Goal: Task Accomplishment & Management: Manage account settings

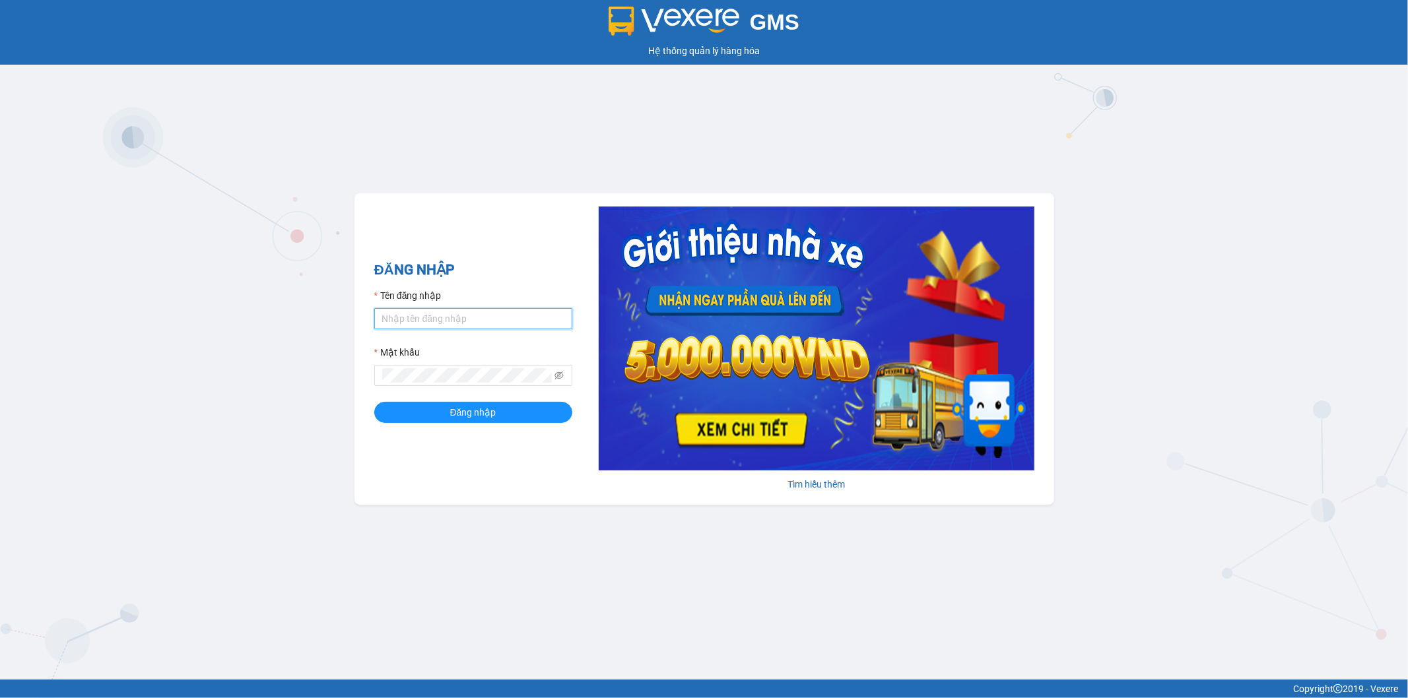
click at [456, 321] on input "Tên đăng nhập" at bounding box center [473, 318] width 198 height 21
type input "thang.vtp"
click at [374, 402] on button "Đăng nhập" at bounding box center [473, 412] width 198 height 21
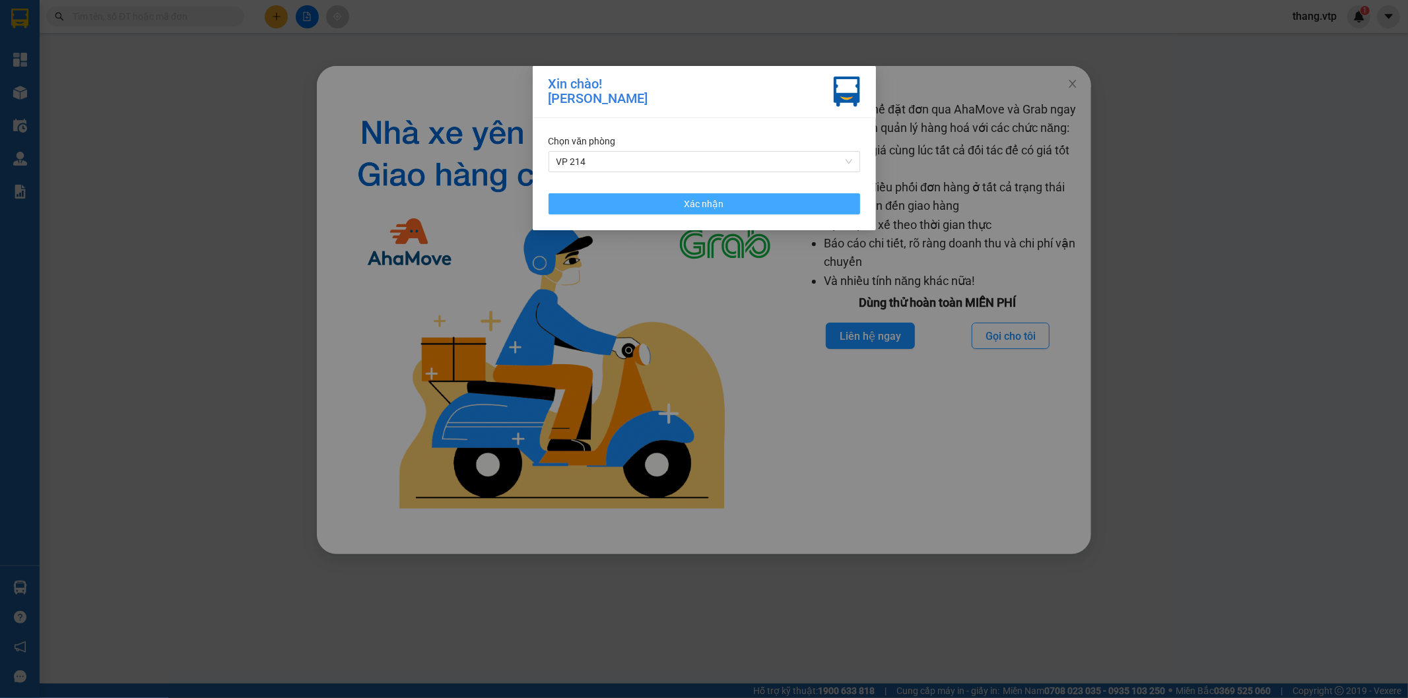
click at [615, 206] on button "Xác nhận" at bounding box center [703, 203] width 311 height 21
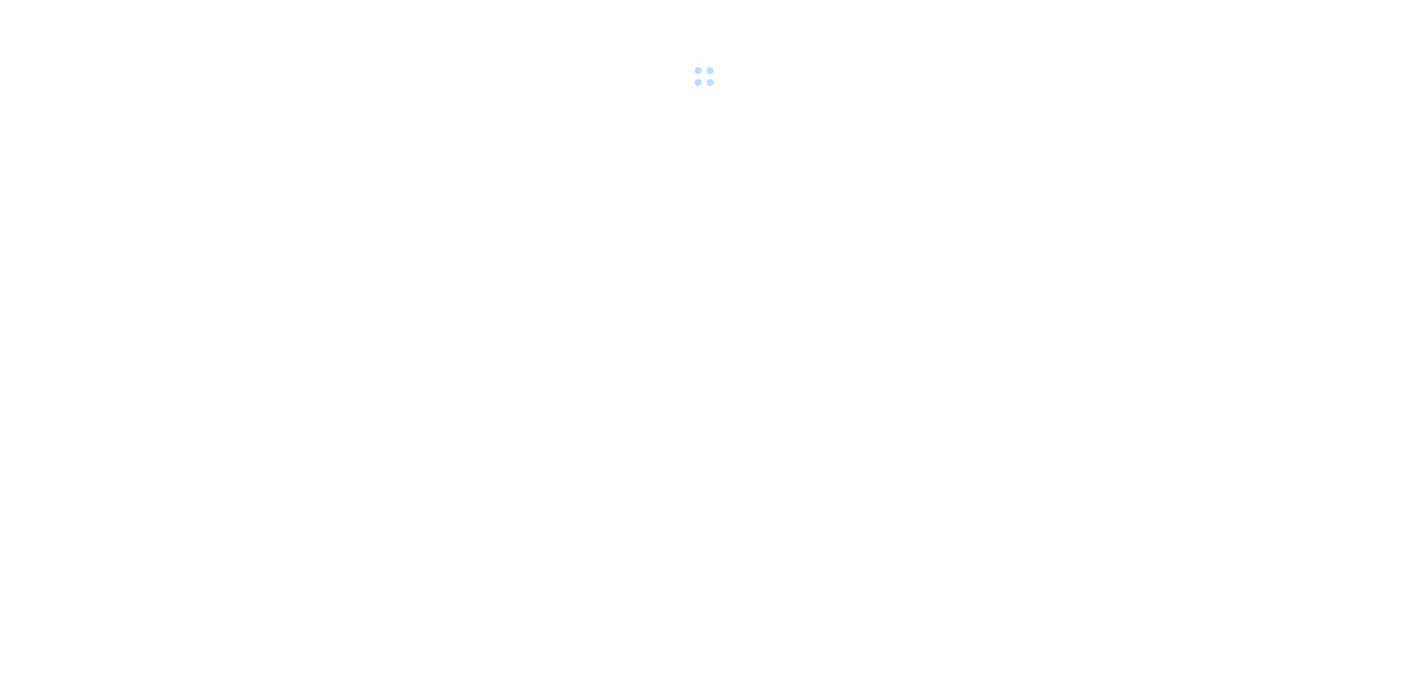
click at [1070, 84] on div at bounding box center [704, 45] width 1408 height 91
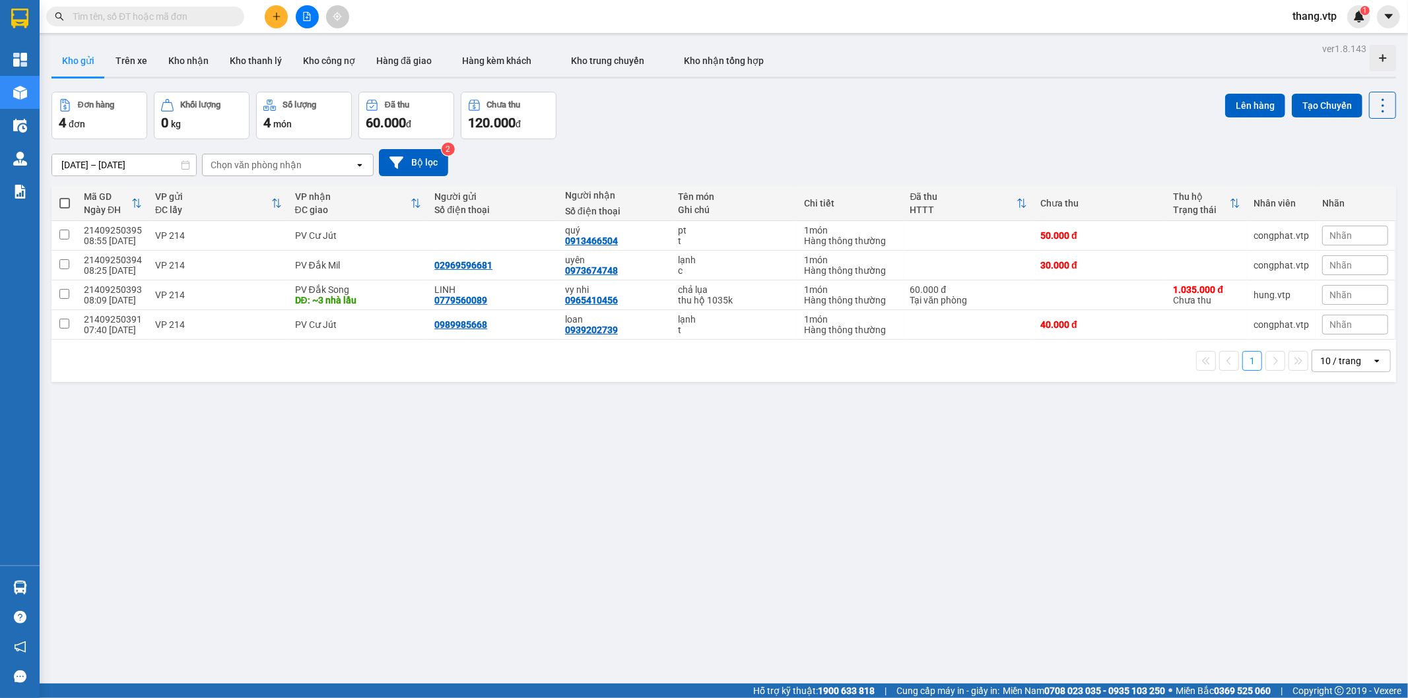
click at [207, 7] on span at bounding box center [145, 17] width 198 height 20
click at [201, 22] on input "text" at bounding box center [151, 16] width 156 height 15
paste input "GN09250177"
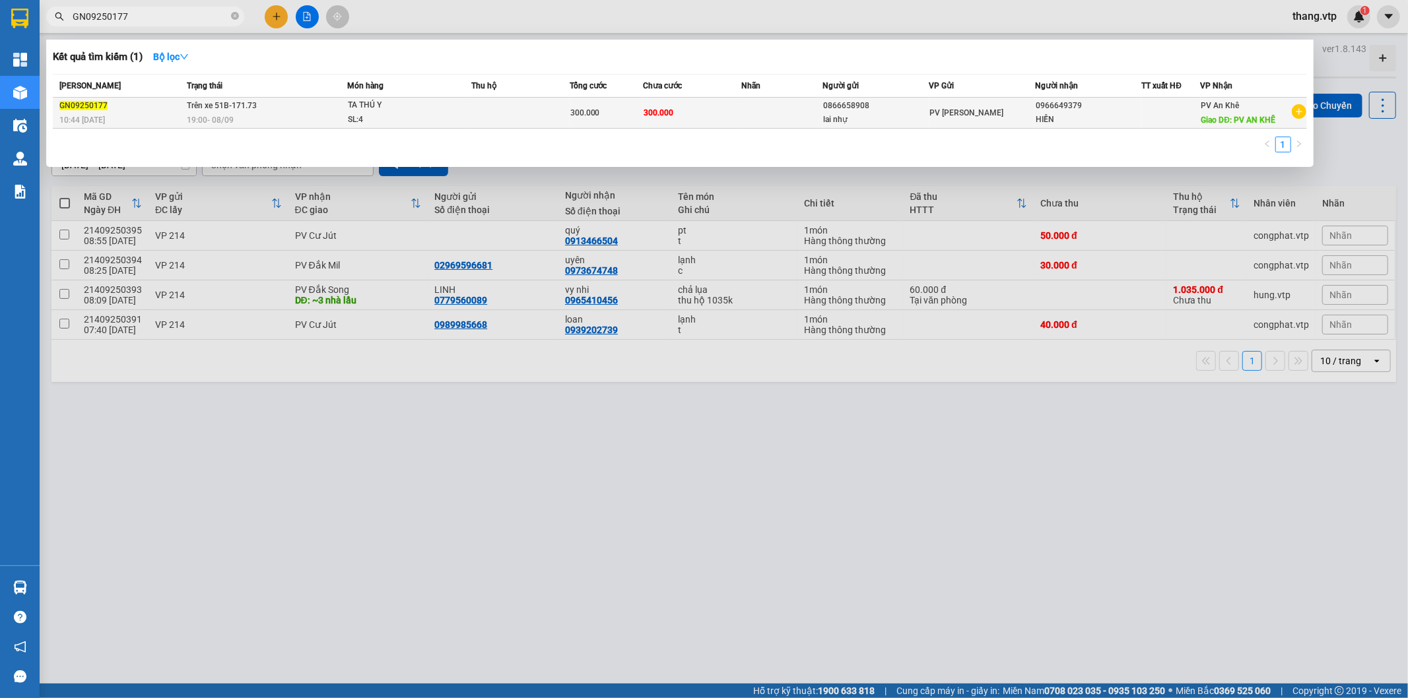
type input "GN09250177"
click at [340, 108] on td "Trên xe 51B-171.73 19:00 - 08/09" at bounding box center [265, 113] width 164 height 31
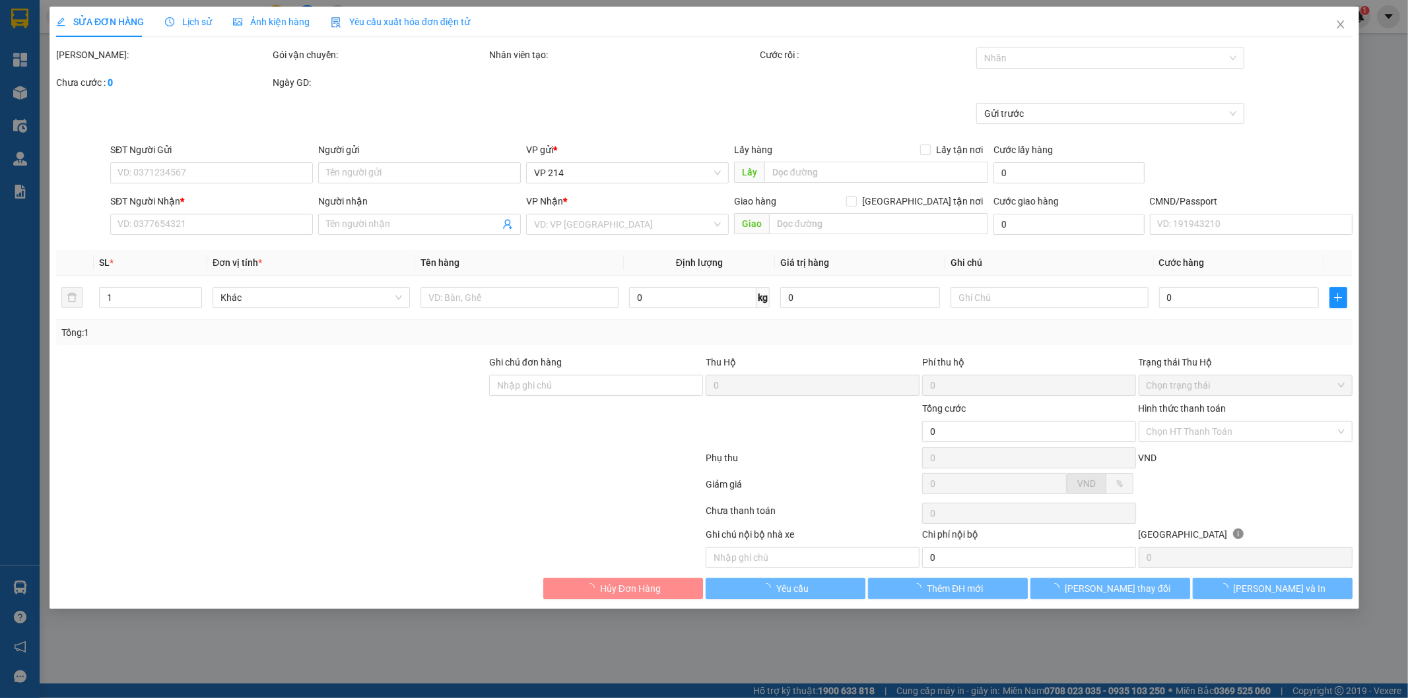
type input "0866658908"
type input "lai nhự"
type input "0966649379"
type input "HIỀN"
type input "PV AN KHÊ"
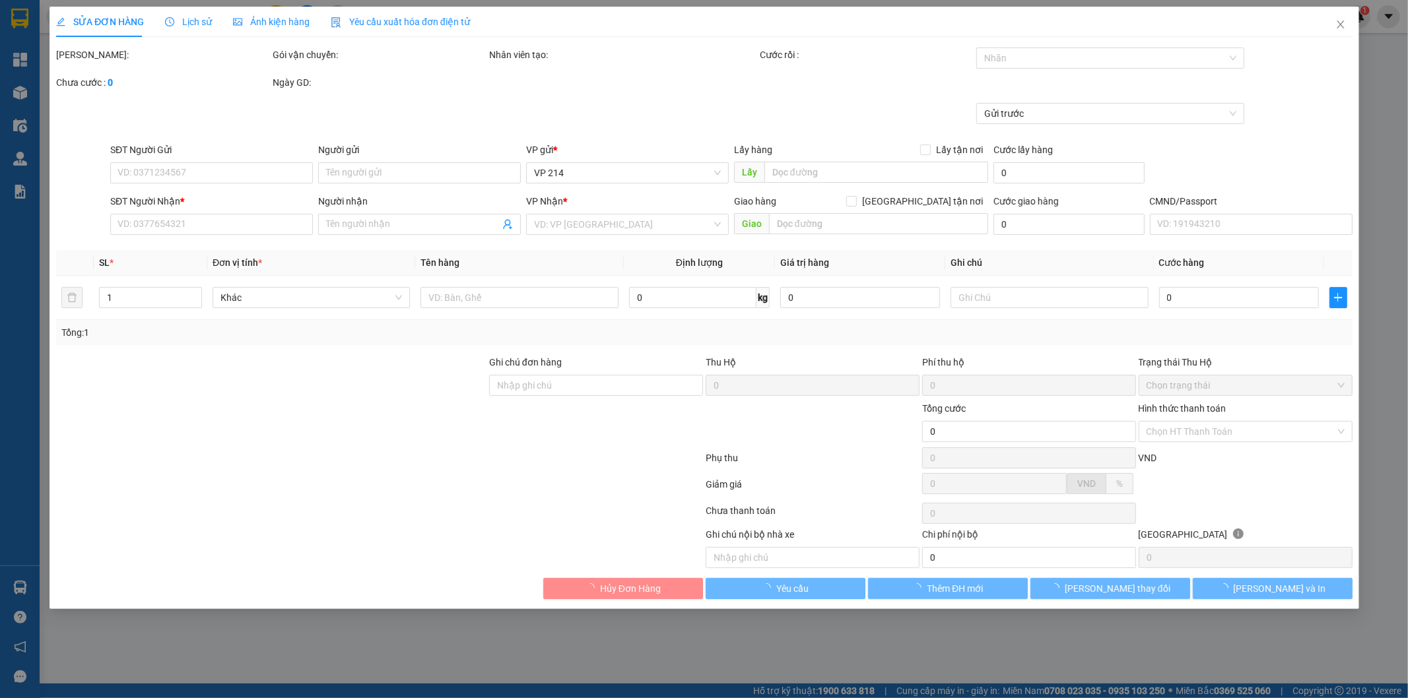
type input "300.000"
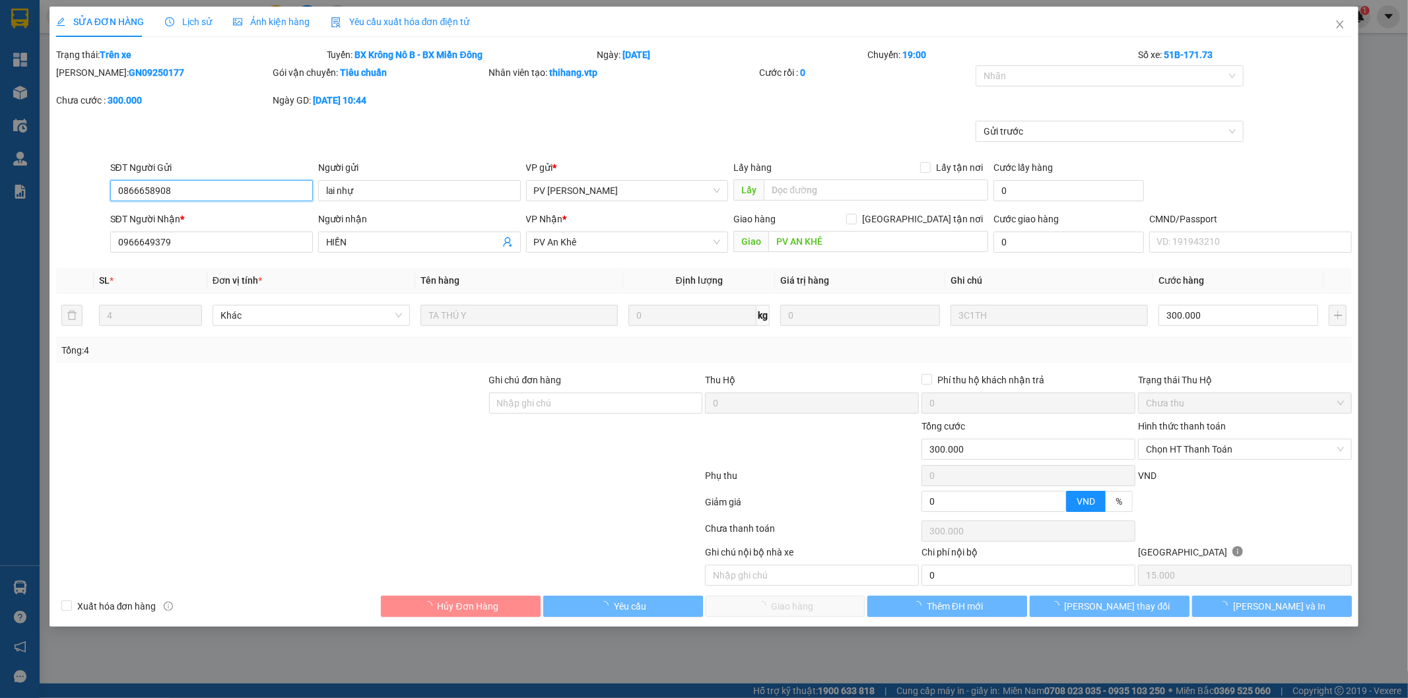
type input "15.000"
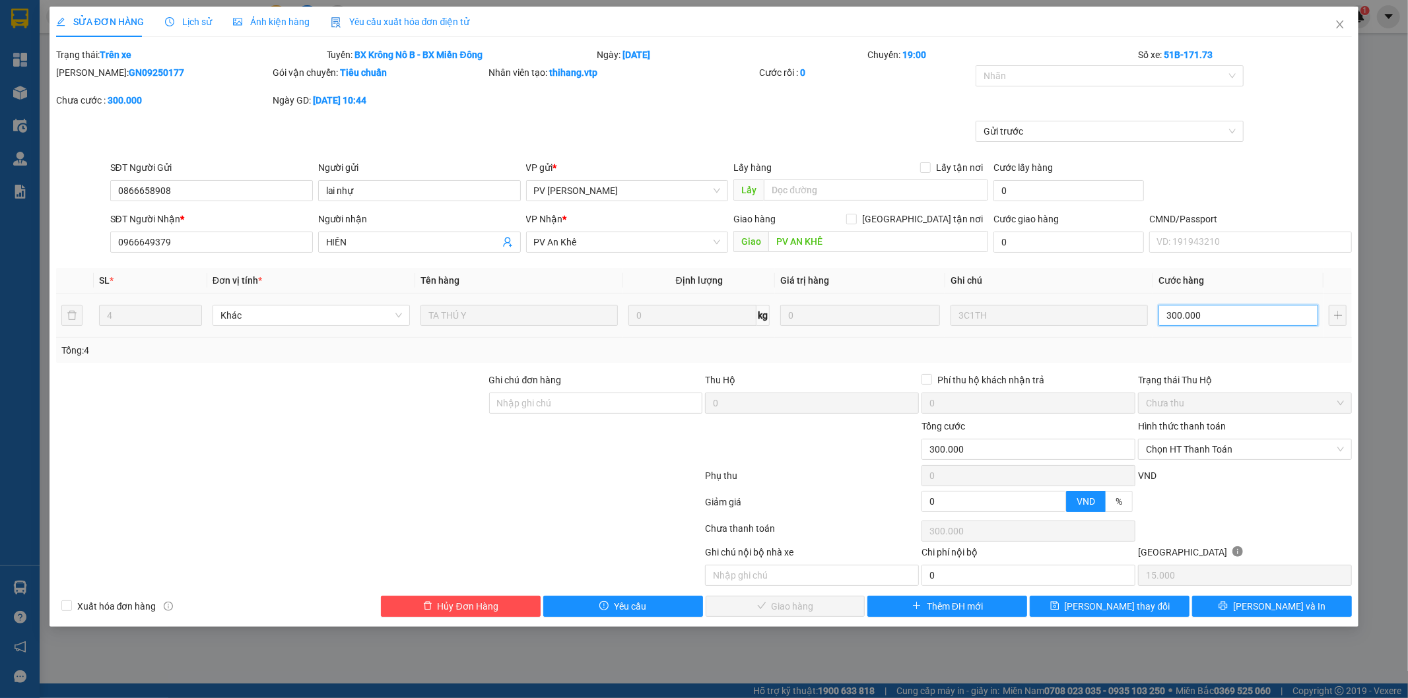
click at [1193, 311] on input "300.000" at bounding box center [1238, 315] width 160 height 21
type input "2"
type input "25"
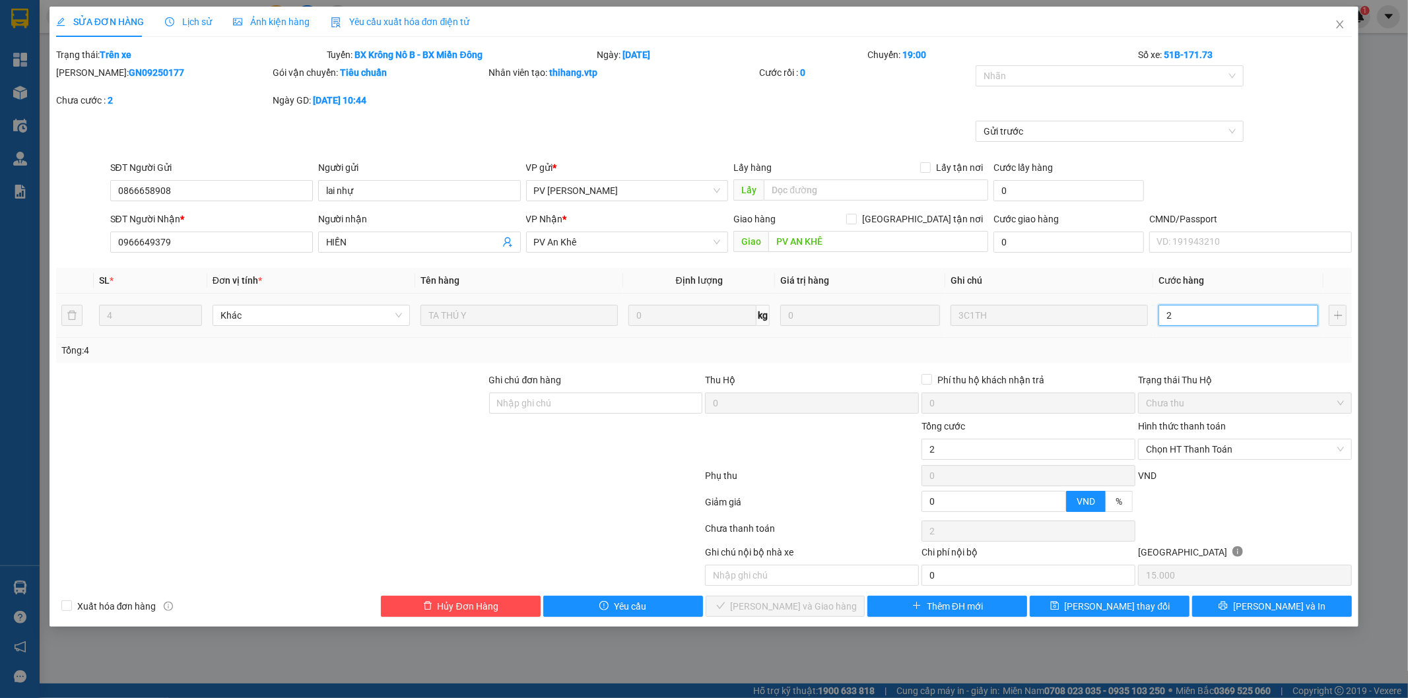
type input "25"
type input "250"
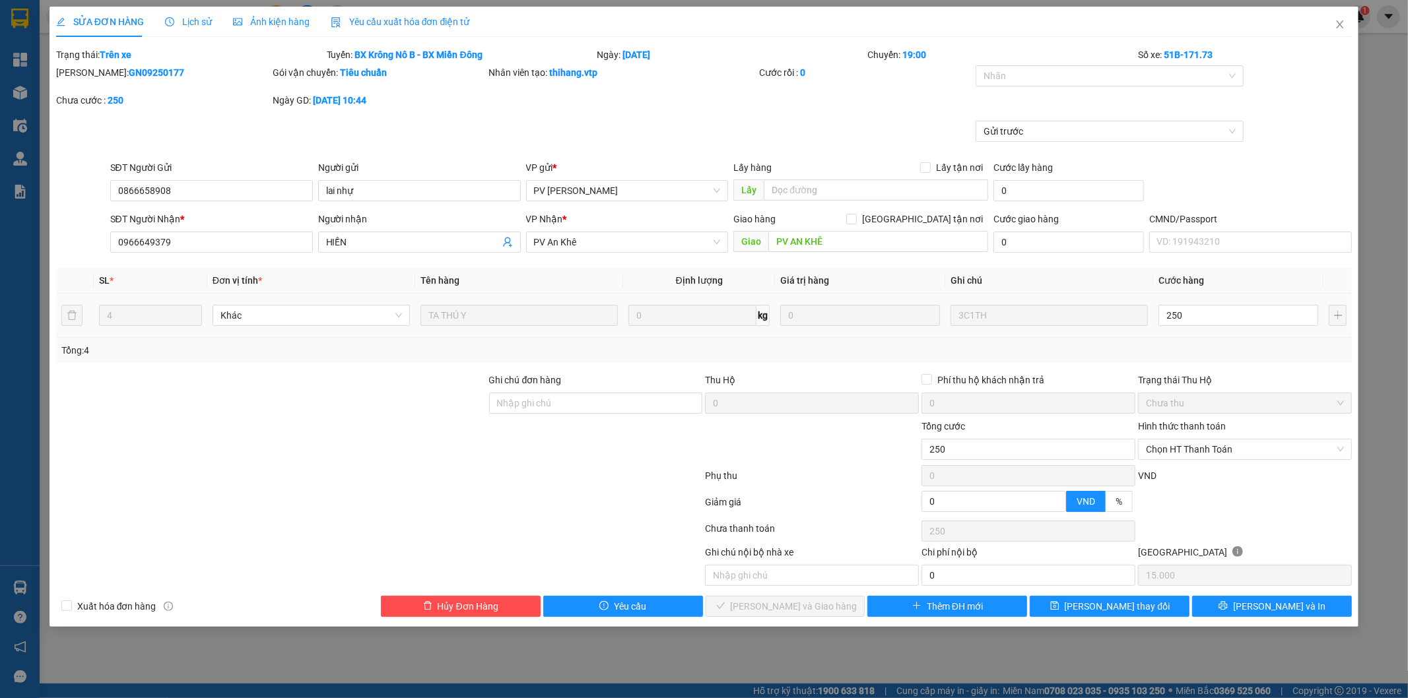
type input "250.000"
click at [1198, 351] on div "Tổng: 4" at bounding box center [704, 350] width 1286 height 15
click at [1125, 605] on span "Lưu thay đổi" at bounding box center [1117, 606] width 106 height 15
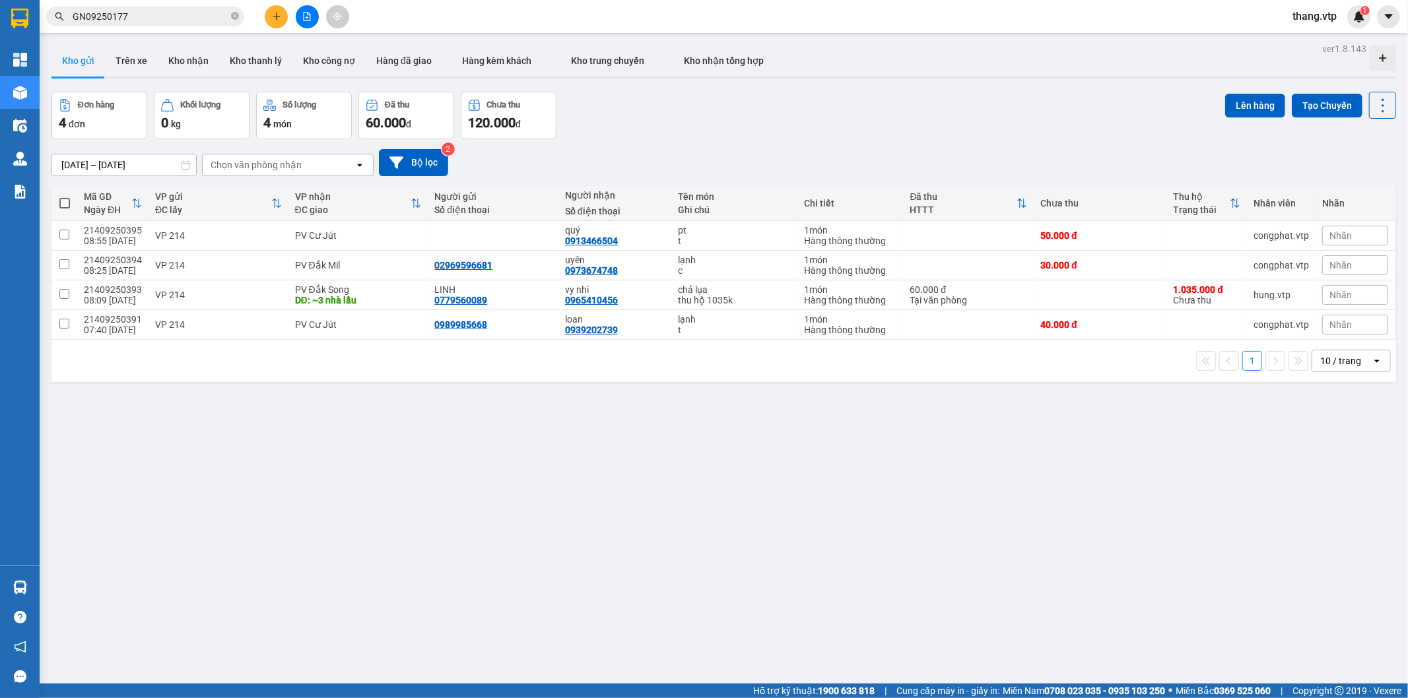
click at [160, 11] on input "GN09250177" at bounding box center [151, 16] width 156 height 15
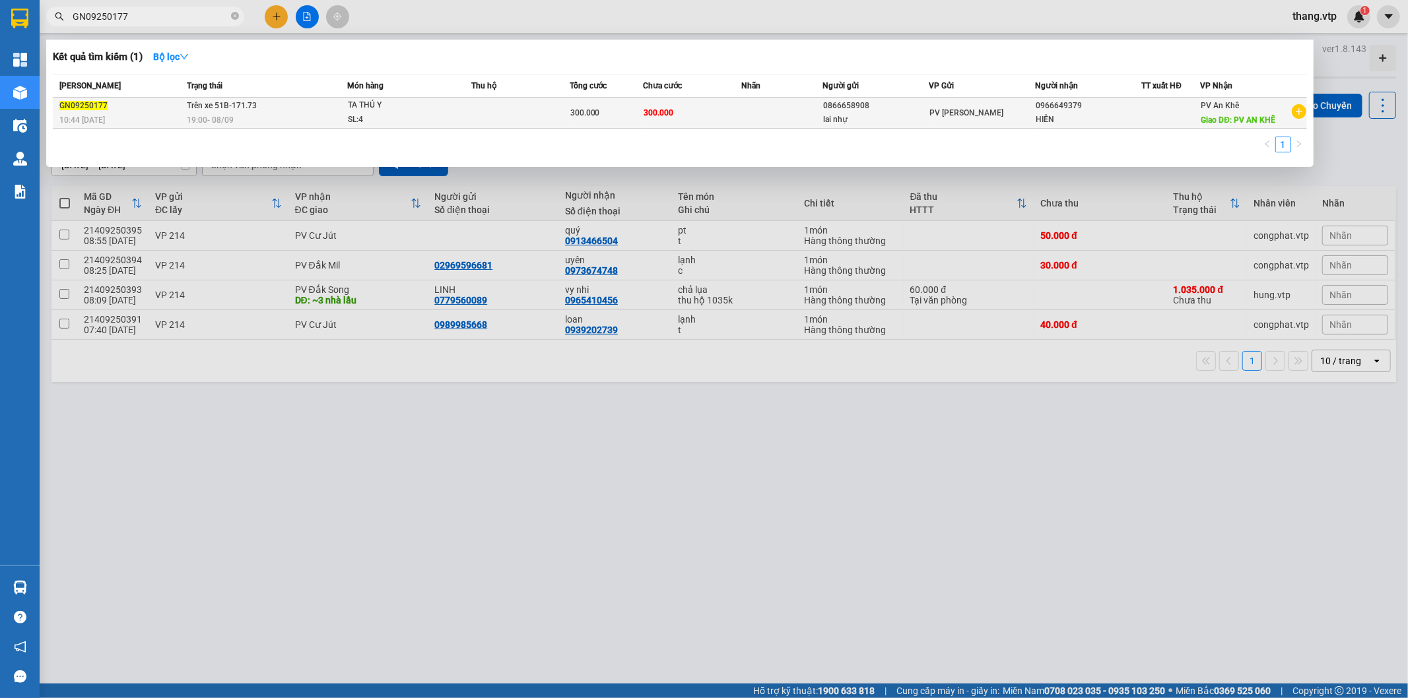
click at [478, 104] on td at bounding box center [520, 113] width 98 height 31
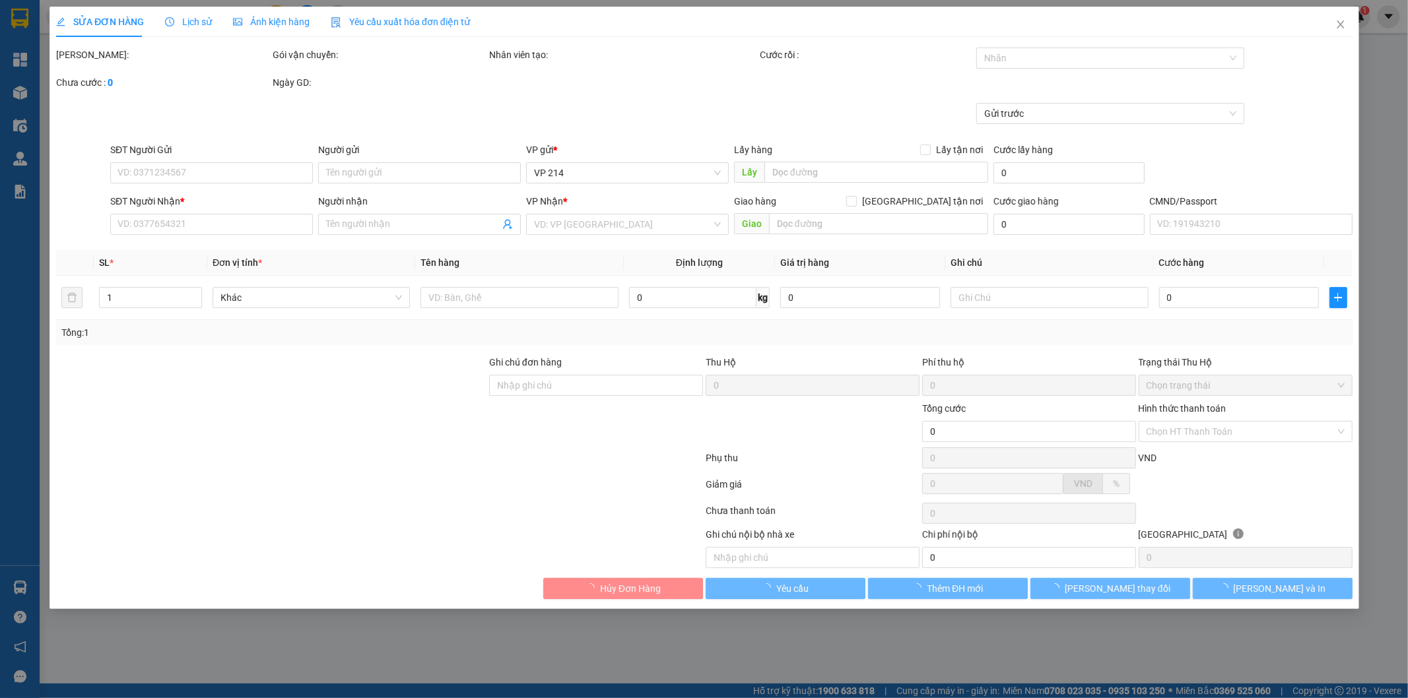
type input "12.500"
type input "0866658908"
type input "lai nhự"
type input "0966649379"
type input "HIỀN"
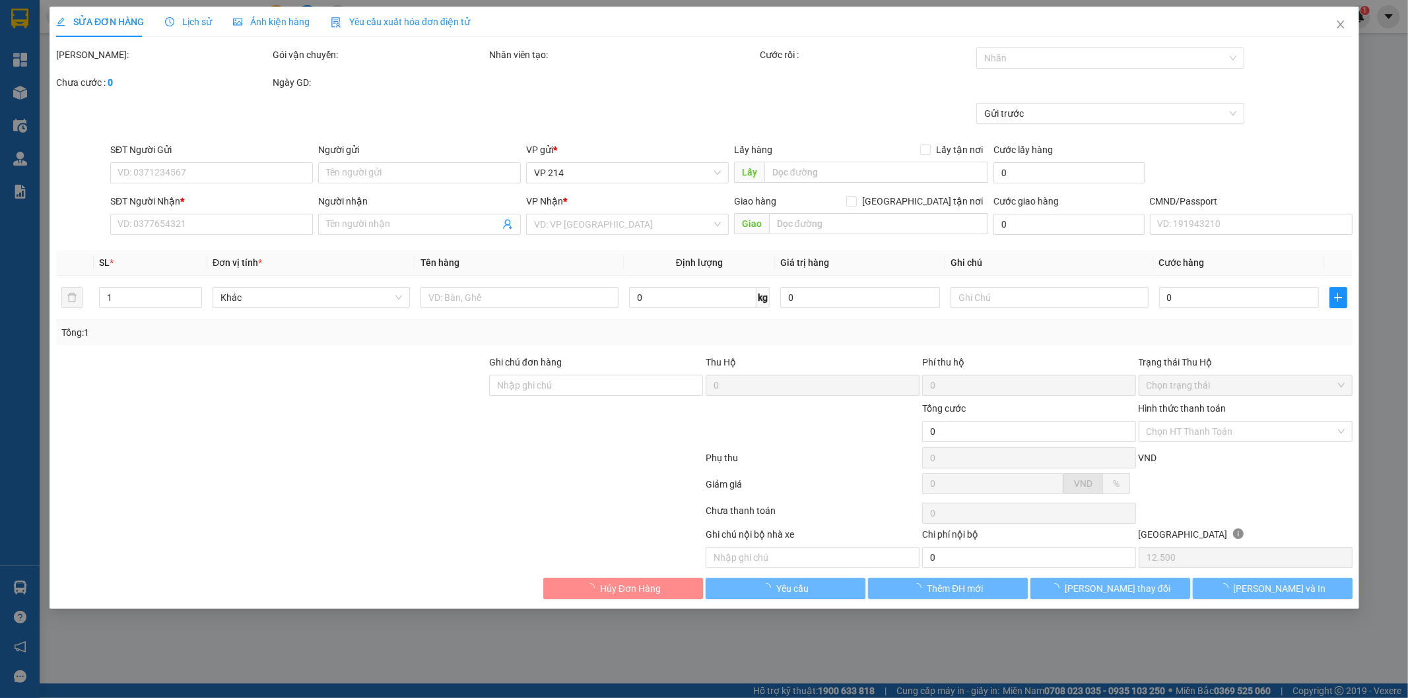
type input "PV AN KHÊ"
type input "250.000"
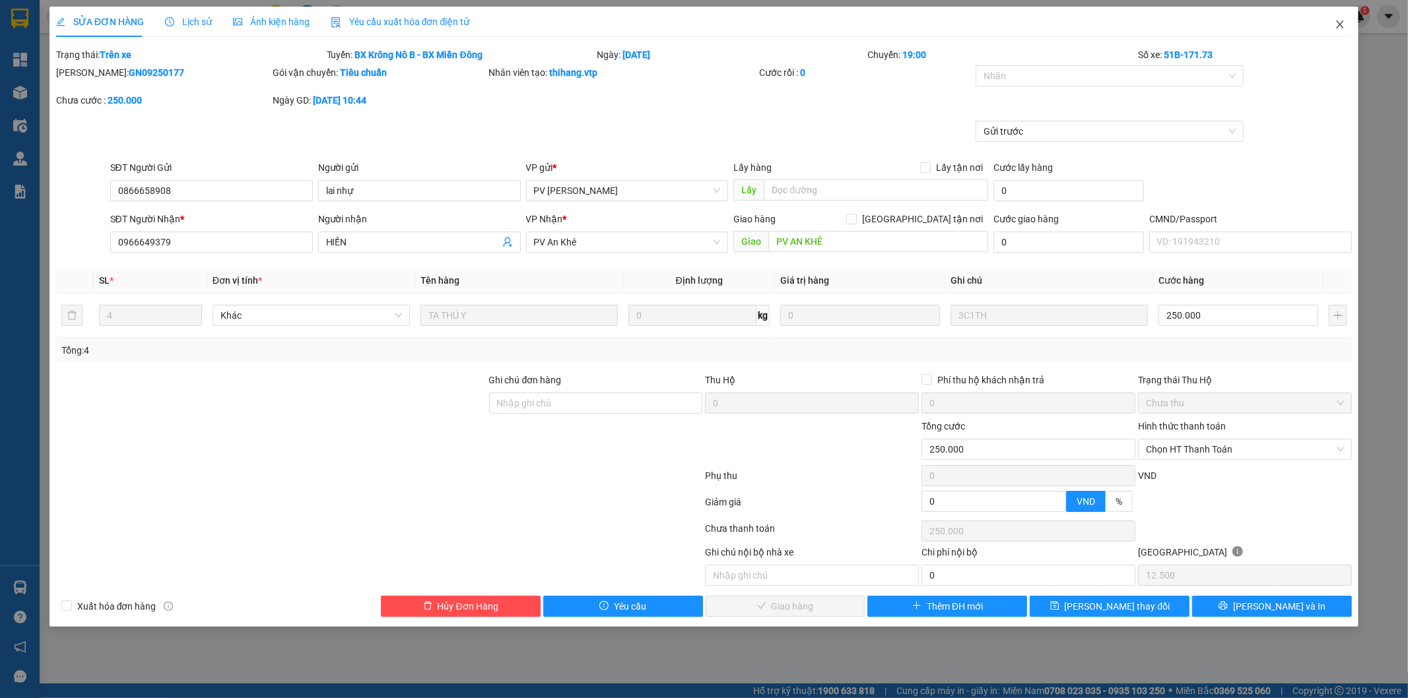
click at [1342, 27] on icon "close" at bounding box center [1339, 24] width 7 height 8
